Goal: Transaction & Acquisition: Purchase product/service

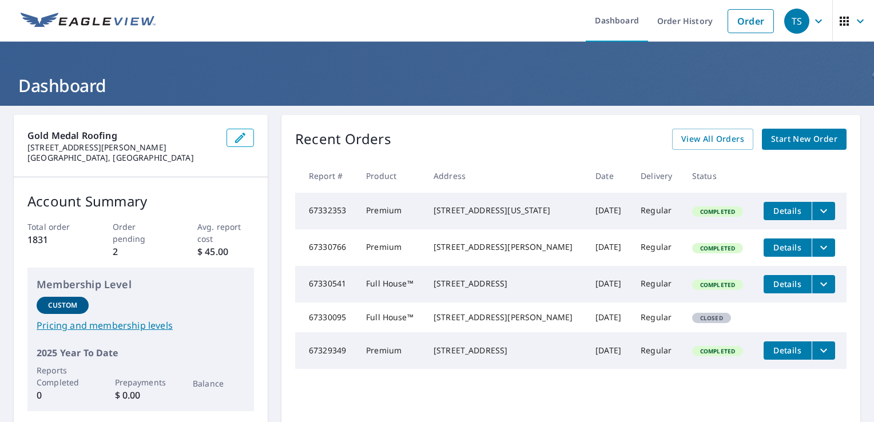
click at [767, 99] on header "Dashboard" at bounding box center [437, 74] width 874 height 64
click at [743, 17] on link "Order" at bounding box center [750, 21] width 46 height 24
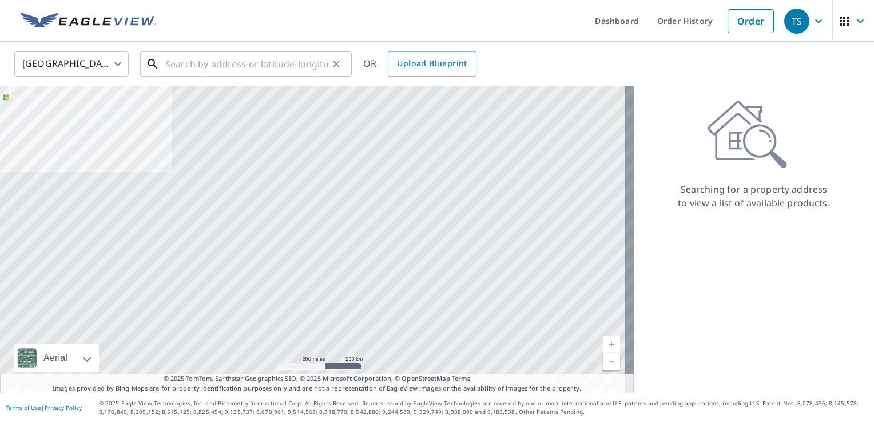
click at [205, 62] on input "text" at bounding box center [246, 64] width 163 height 32
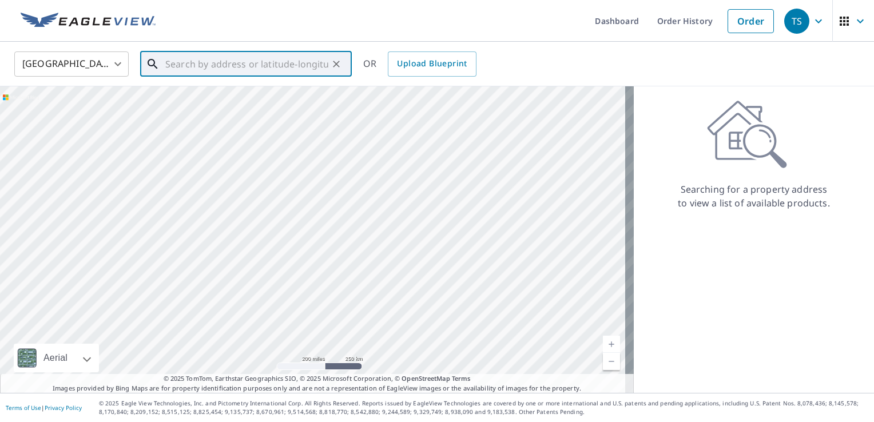
paste input "[STREET_ADDRESS]"
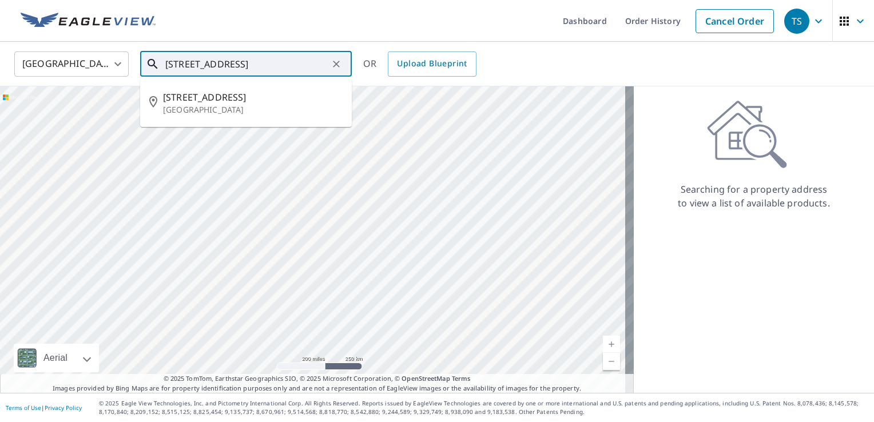
click at [289, 54] on input "[STREET_ADDRESS]" at bounding box center [246, 64] width 163 height 32
click at [258, 98] on span "[STREET_ADDRESS]" at bounding box center [253, 97] width 180 height 14
type input "[STREET_ADDRESS]"
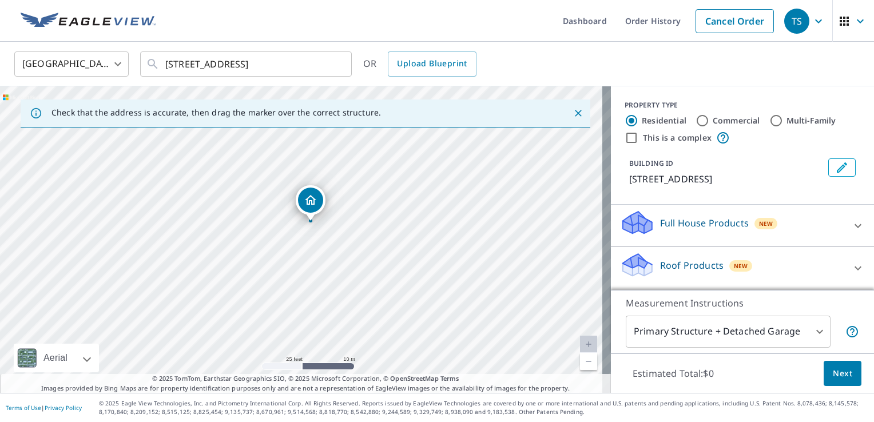
drag, startPoint x: 360, startPoint y: 182, endPoint x: 384, endPoint y: 226, distance: 49.6
click at [384, 226] on div "[STREET_ADDRESS]" at bounding box center [305, 239] width 611 height 306
click at [306, 205] on icon "Dropped pin, building 1, Residential property, 62481 County Road 380 Bangor, MI…" at bounding box center [311, 200] width 14 height 14
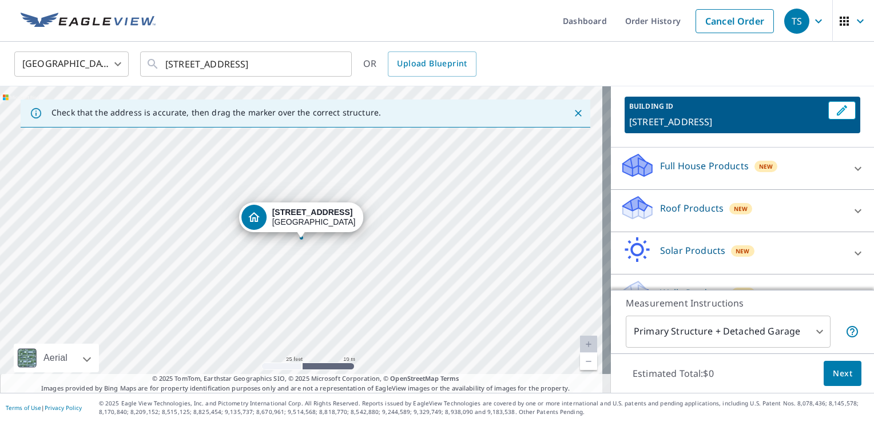
click at [694, 215] on p "Roof Products" at bounding box center [691, 208] width 63 height 14
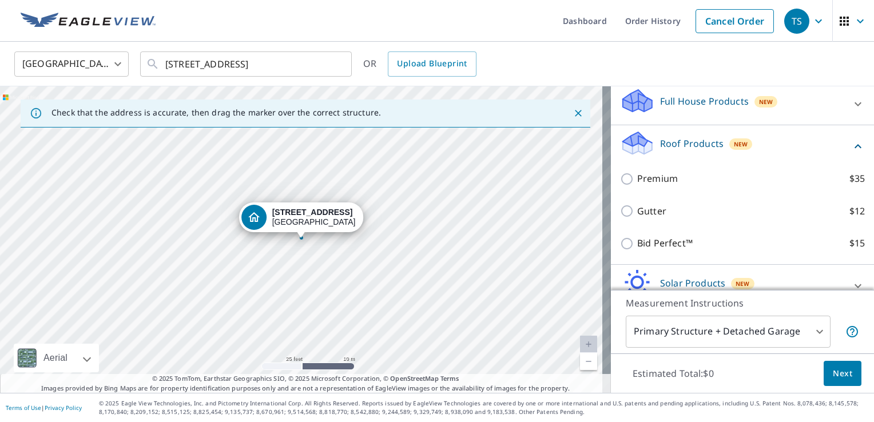
scroll to position [172, 0]
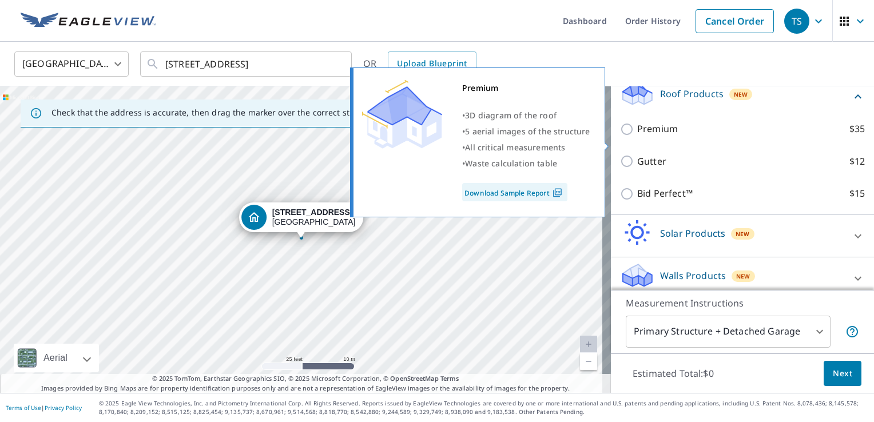
click at [658, 136] on p "Premium" at bounding box center [657, 129] width 41 height 14
click at [637, 136] on input "Premium $35" at bounding box center [628, 129] width 17 height 14
checkbox input "true"
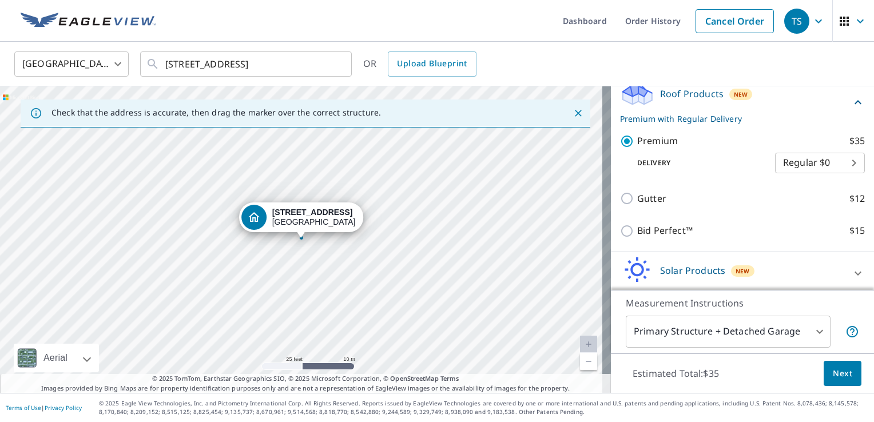
click at [823, 373] on button "Next" at bounding box center [842, 374] width 38 height 26
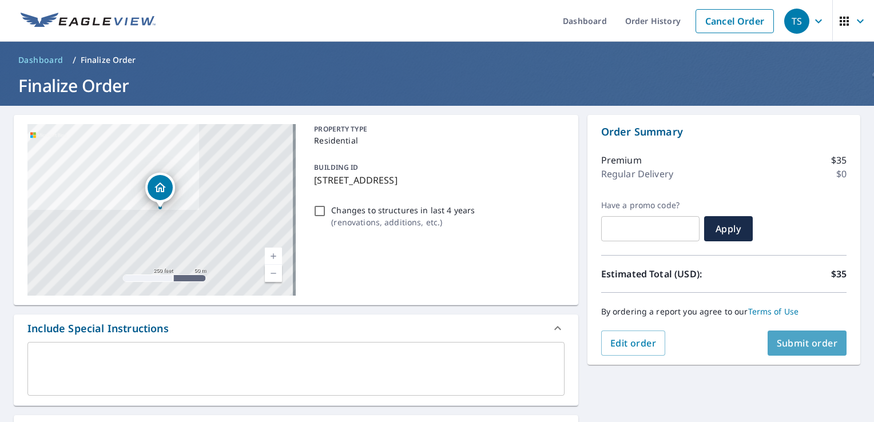
click at [796, 347] on span "Submit order" at bounding box center [806, 343] width 61 height 13
checkbox input "true"
